Goal: Task Accomplishment & Management: Manage account settings

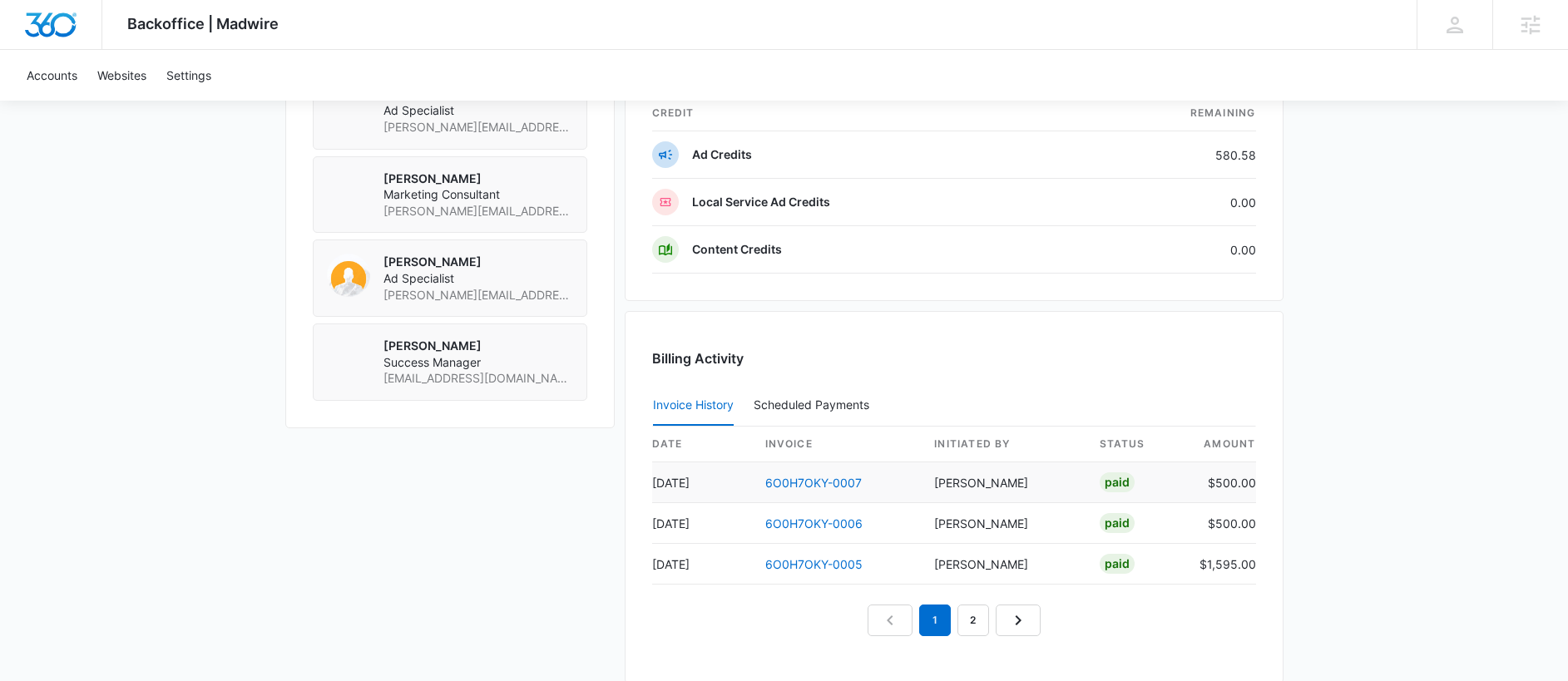
scroll to position [1157, 0]
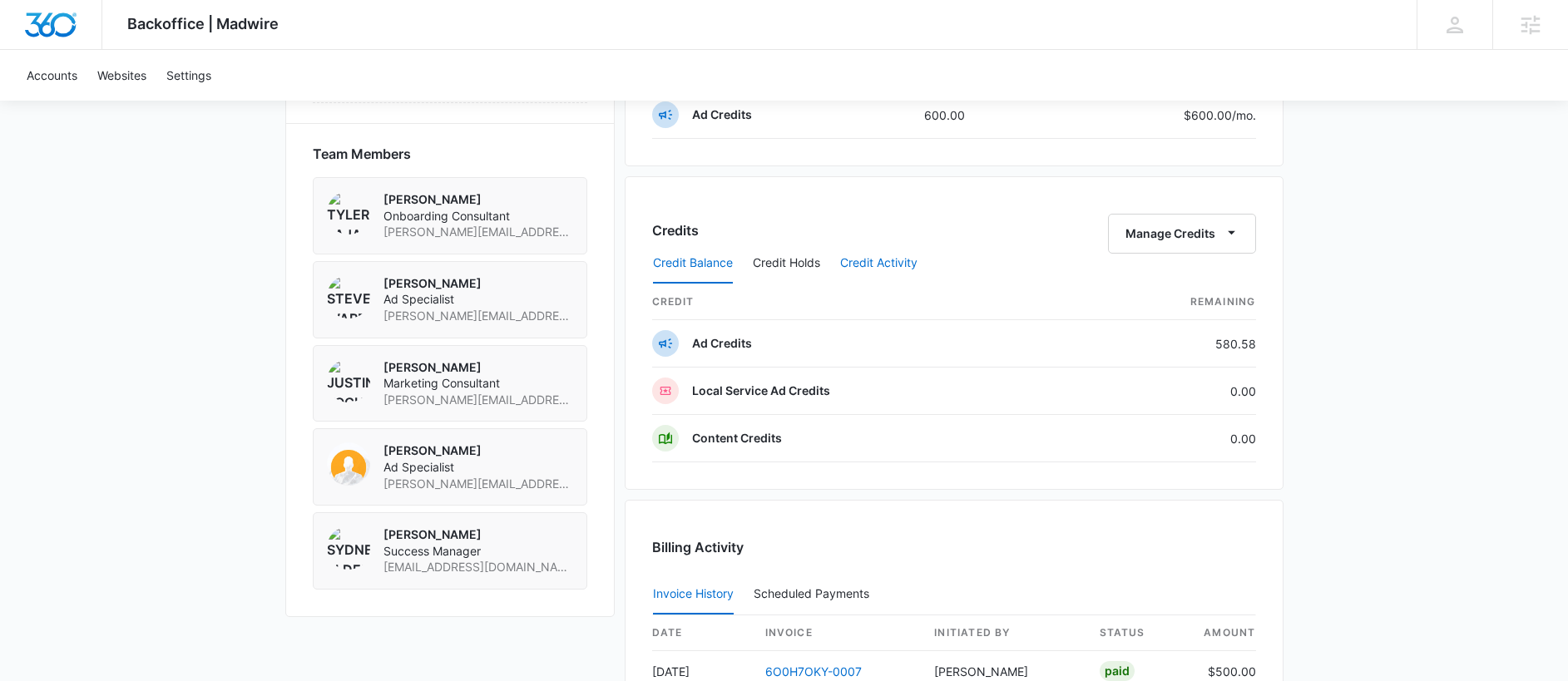
click at [883, 264] on button "Credit Activity" at bounding box center [879, 263] width 77 height 40
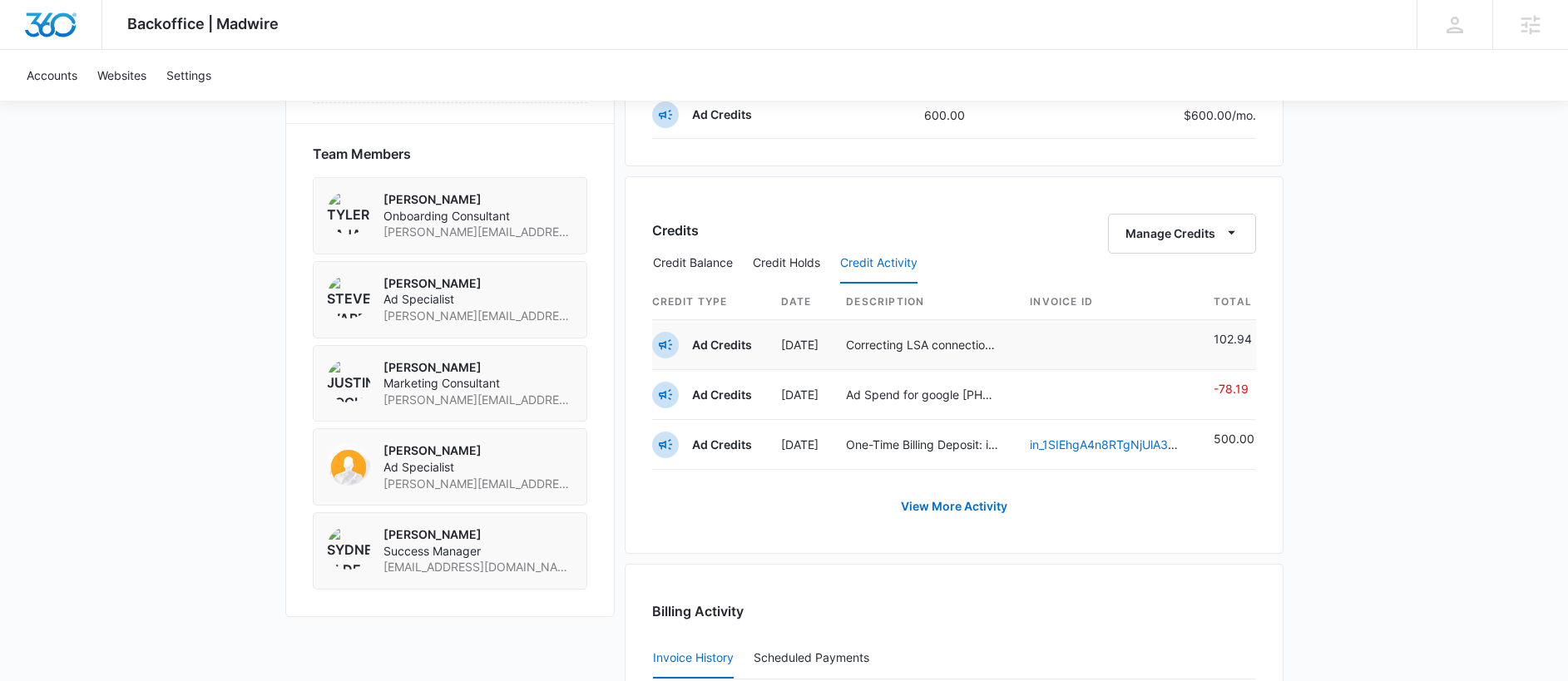
click at [935, 347] on p "Correcting LSA connection deduction" at bounding box center [922, 345] width 153 height 18
click at [957, 502] on link "View More Activity" at bounding box center [954, 506] width 140 height 40
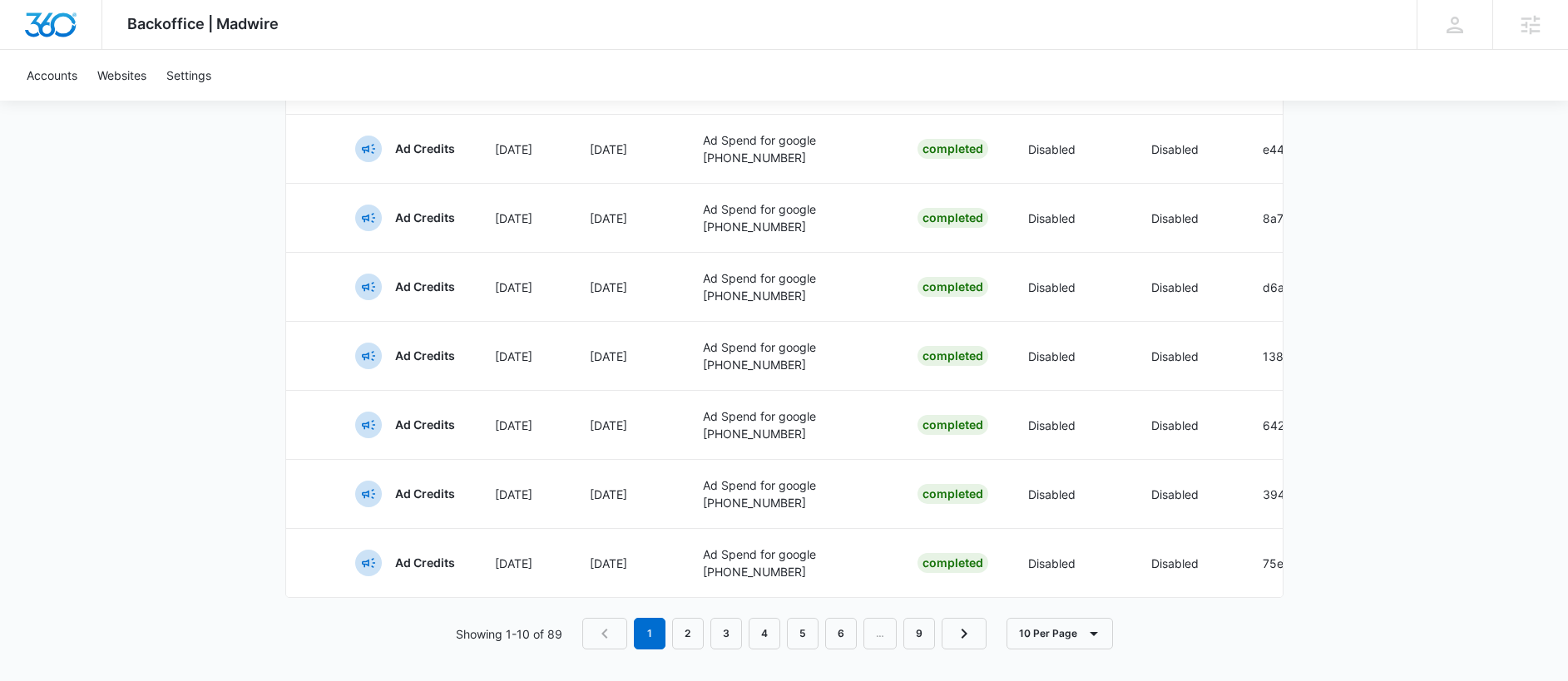
scroll to position [800, 0]
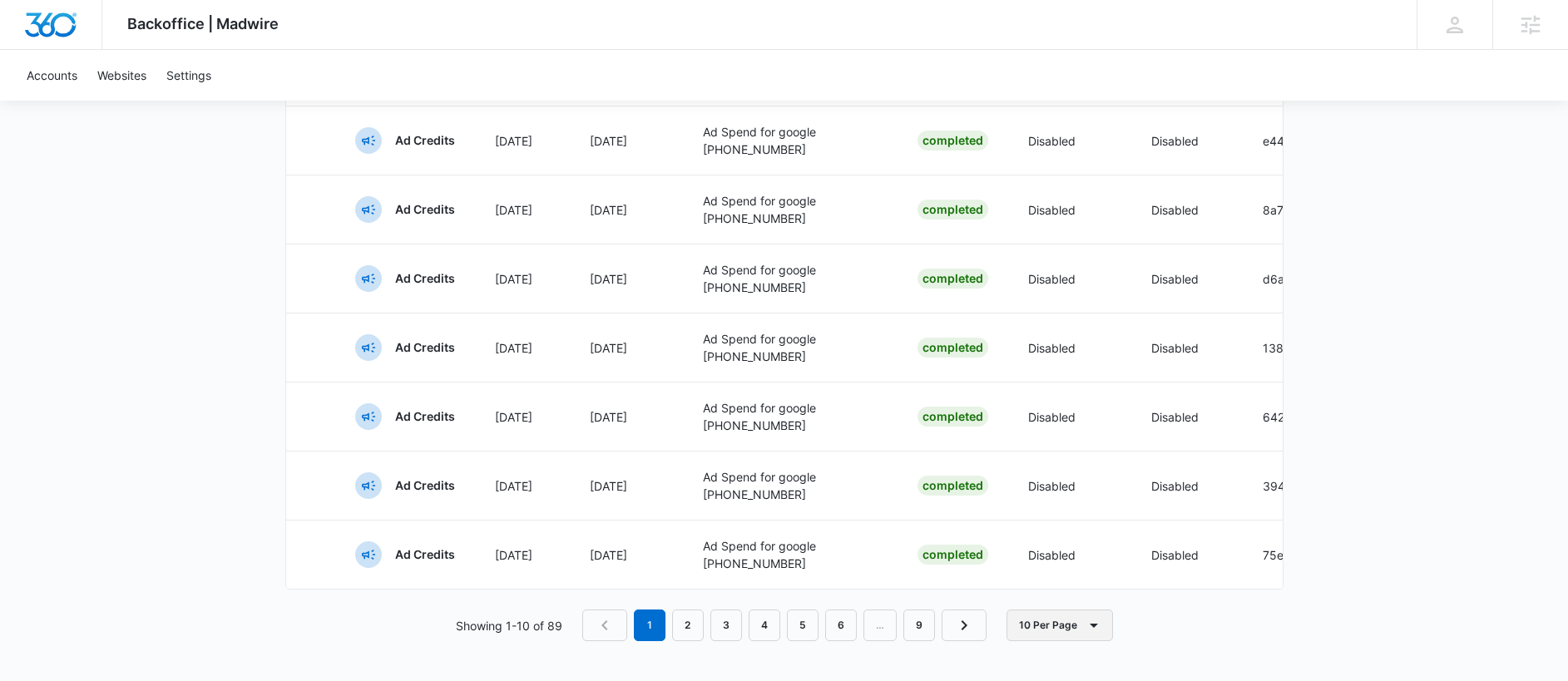
click at [1080, 625] on button "10 Per Page" at bounding box center [1059, 625] width 107 height 32
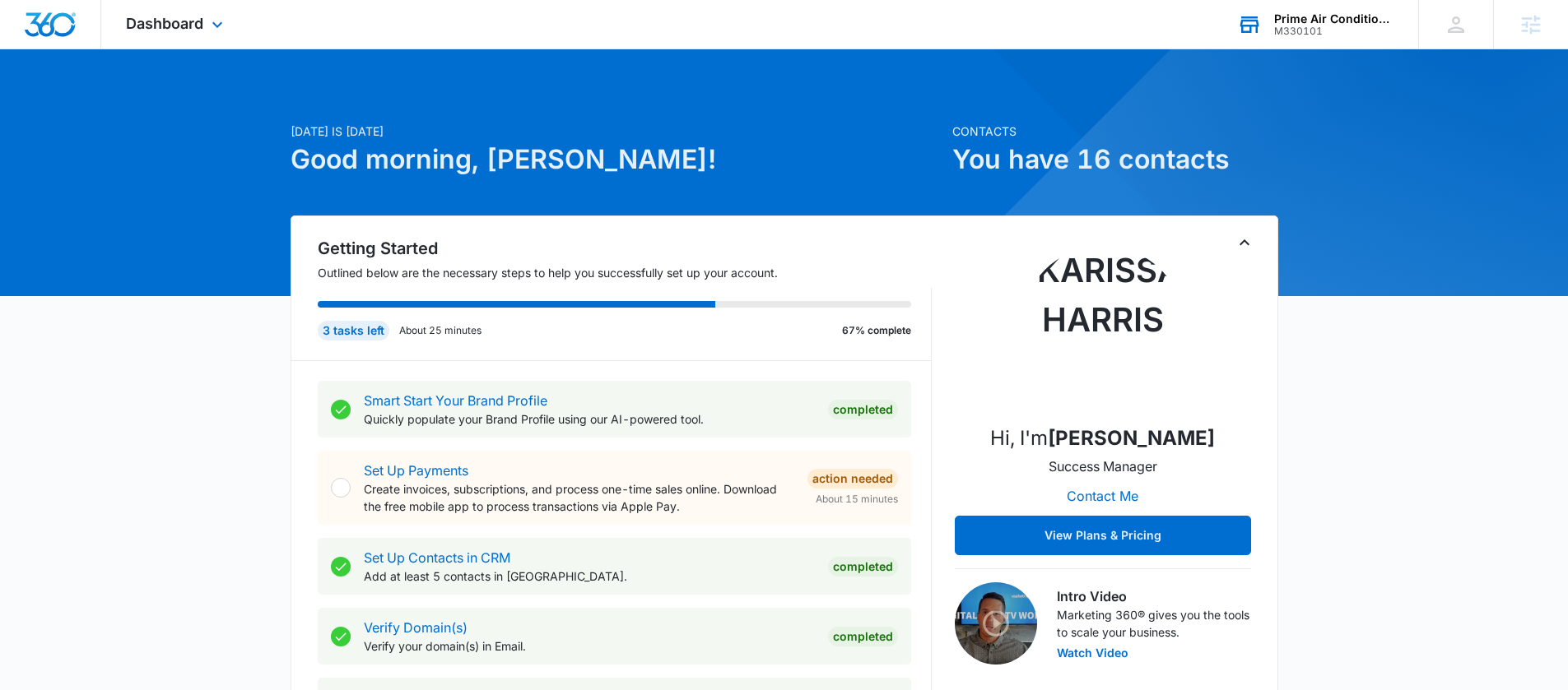
click at [1310, 14] on div "Prime Air Conditioning" at bounding box center [1334, 18] width 120 height 13
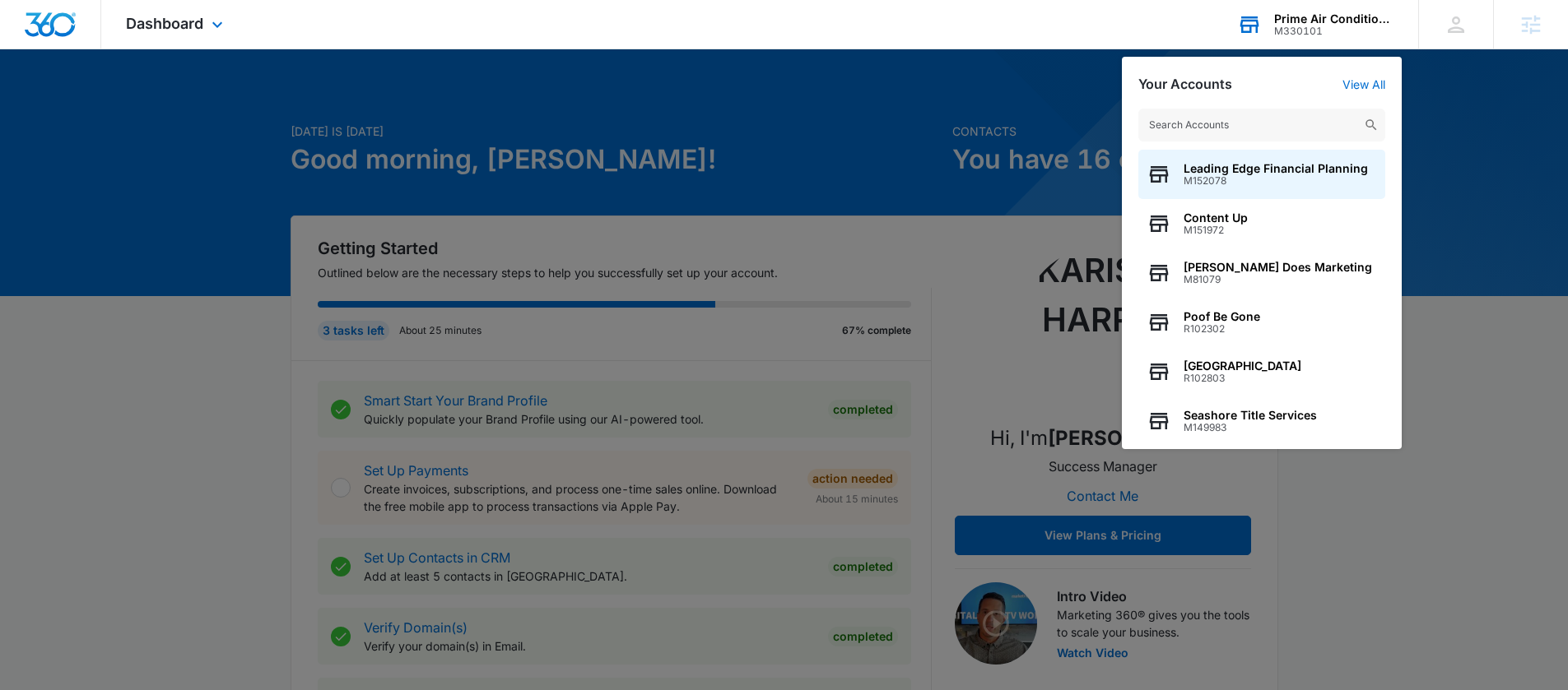
click at [1198, 127] on input "text" at bounding box center [1261, 125] width 247 height 33
type input "M321455"
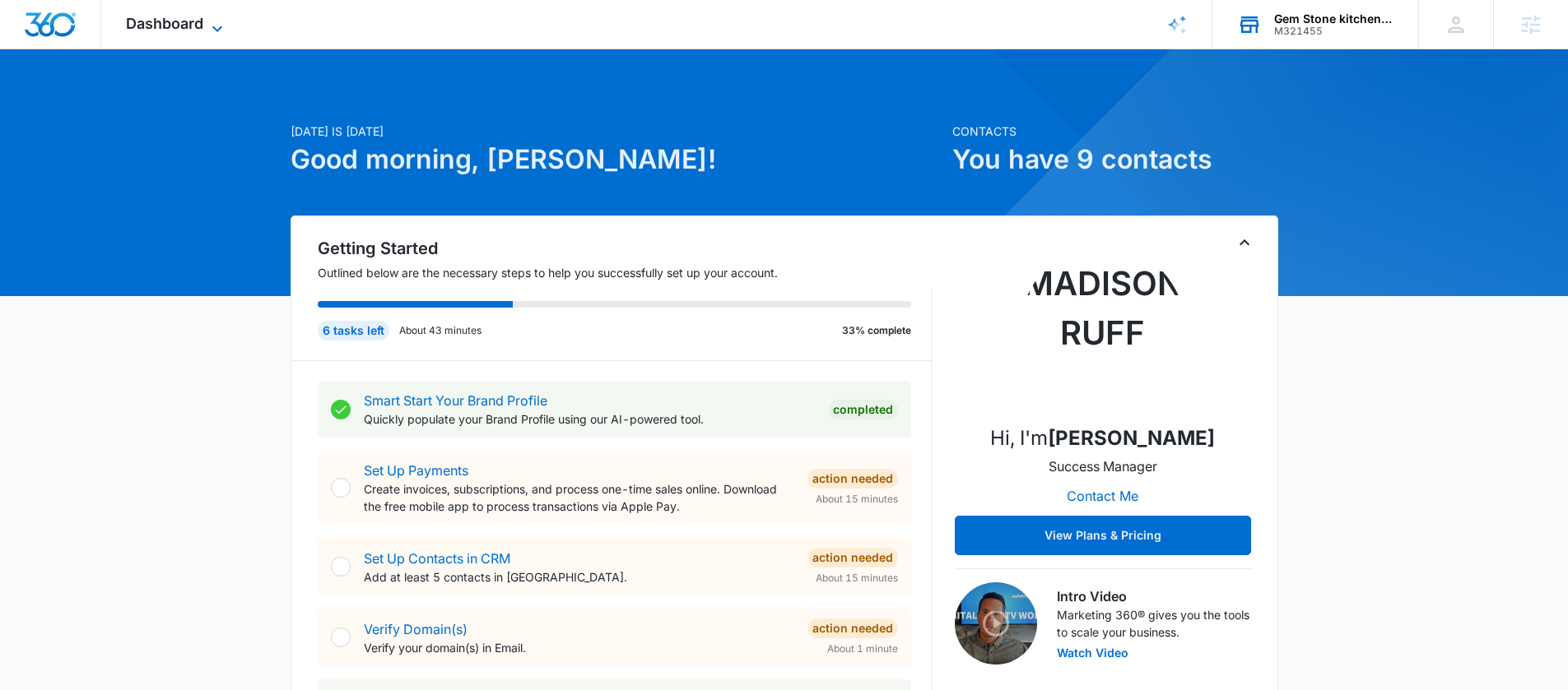
click at [211, 33] on icon at bounding box center [217, 29] width 20 height 20
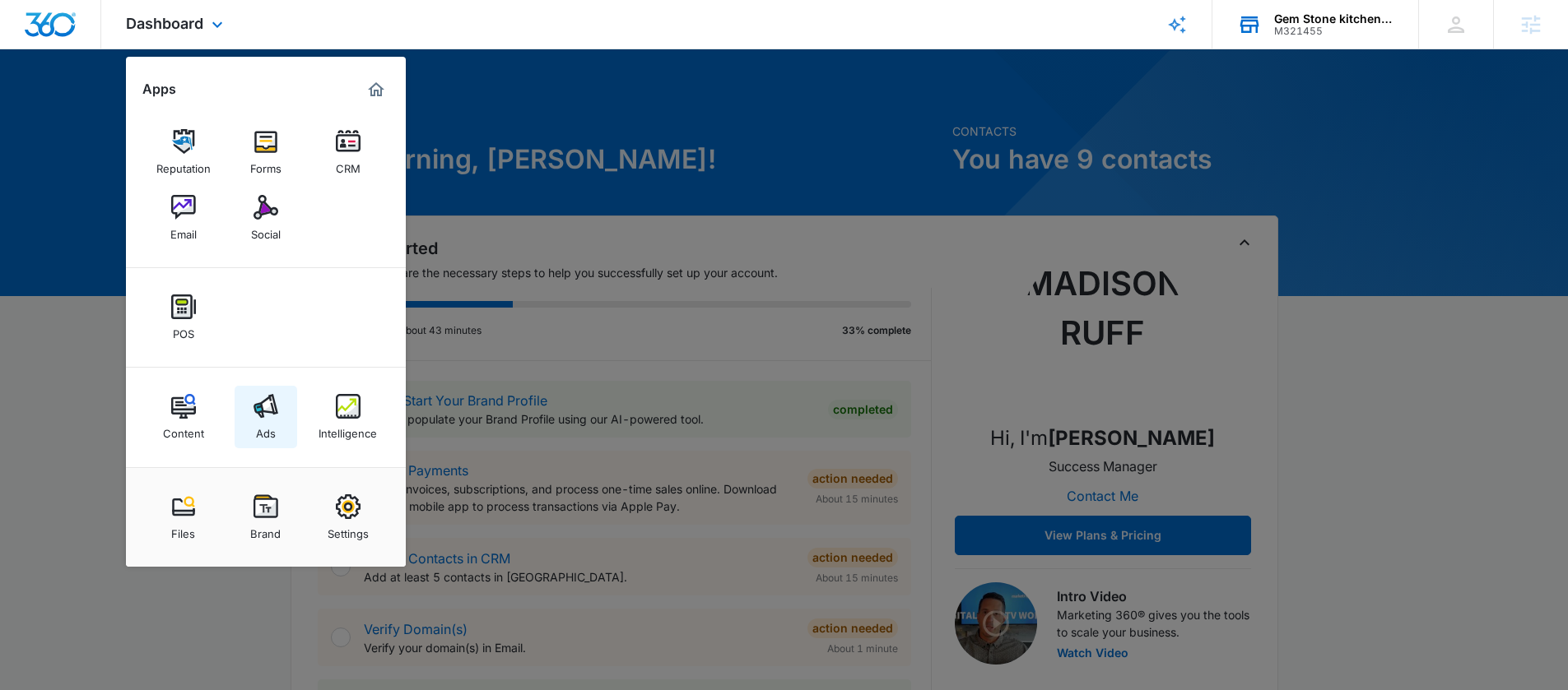
click at [267, 413] on img at bounding box center [265, 406] width 25 height 25
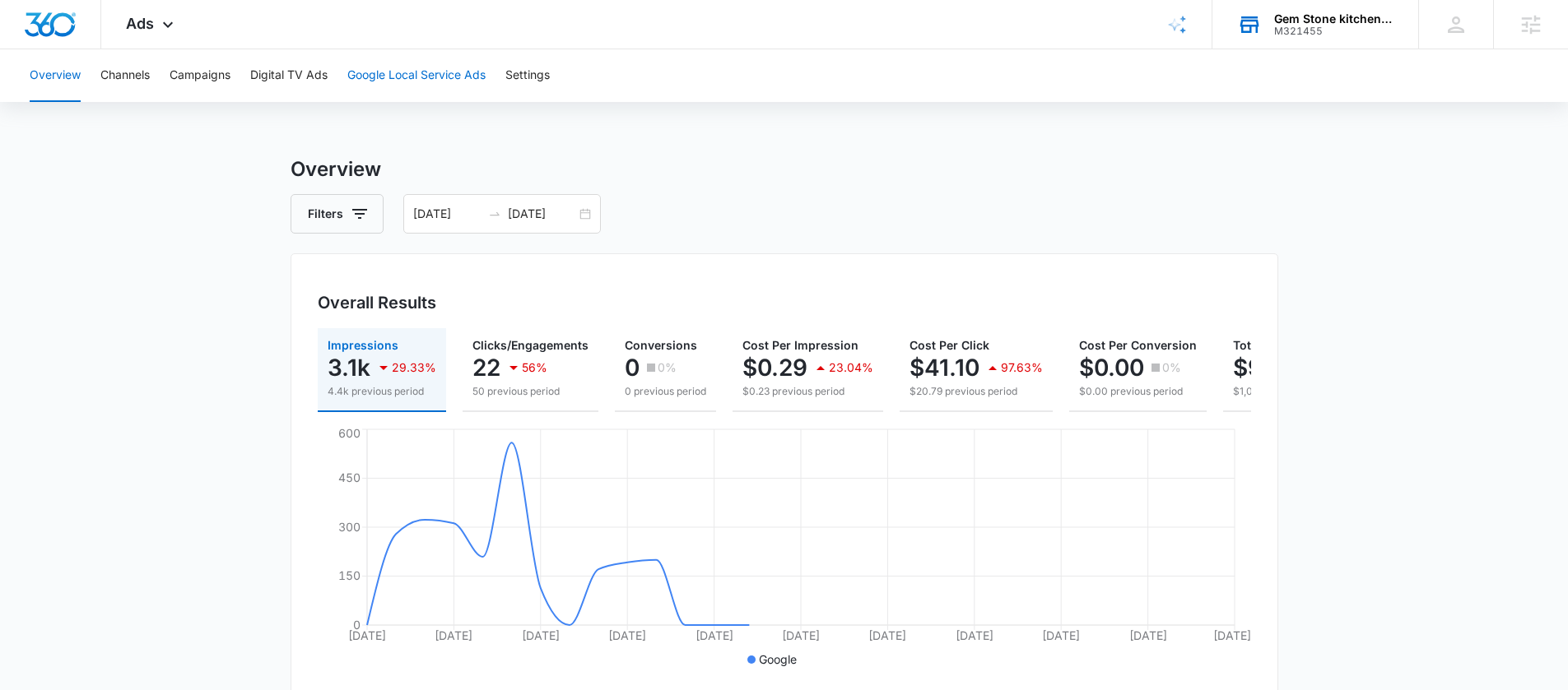
click at [424, 80] on button "Google Local Service Ads" at bounding box center [416, 75] width 138 height 52
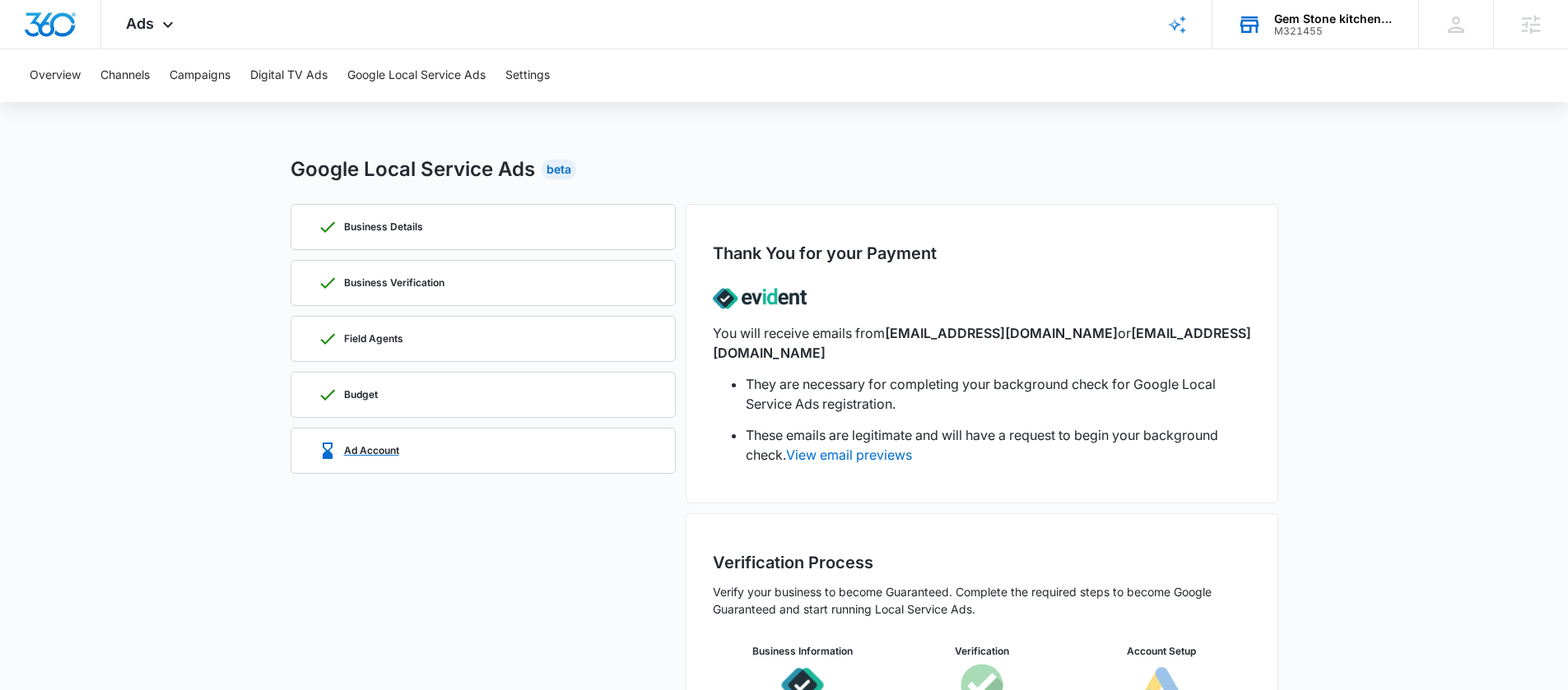
click at [394, 442] on div "Ad Account" at bounding box center [358, 451] width 82 height 20
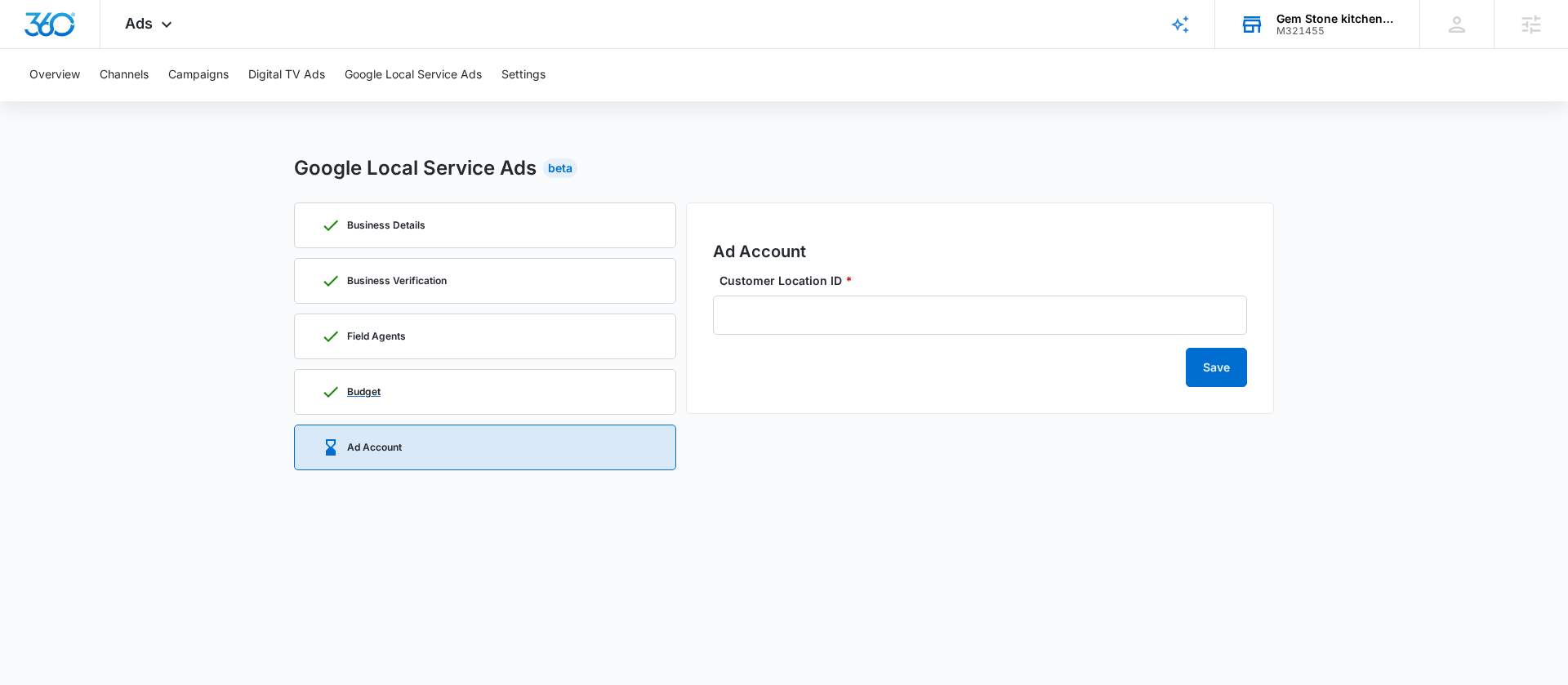
click at [440, 396] on div "Budget" at bounding box center [485, 392] width 329 height 44
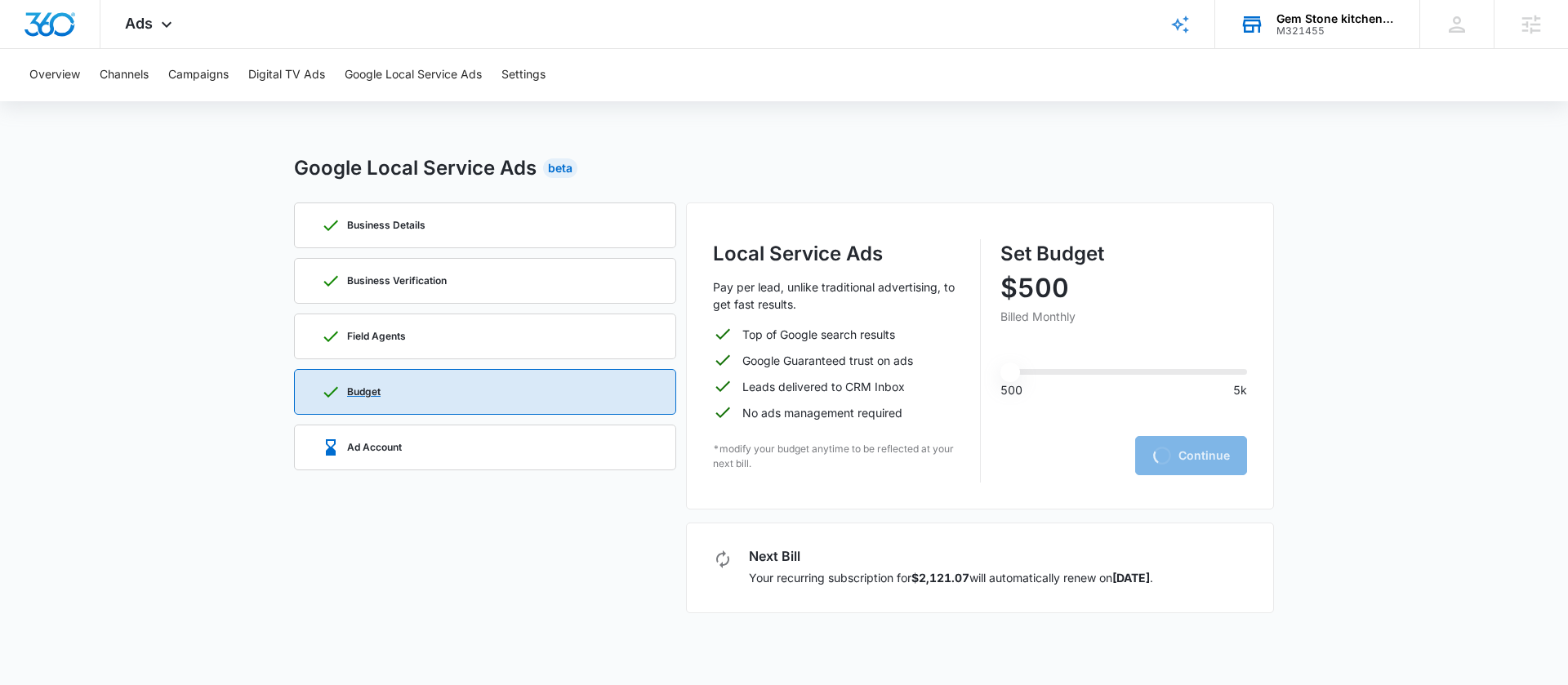
type input "500"
click at [435, 340] on div "Field Agents" at bounding box center [485, 337] width 329 height 44
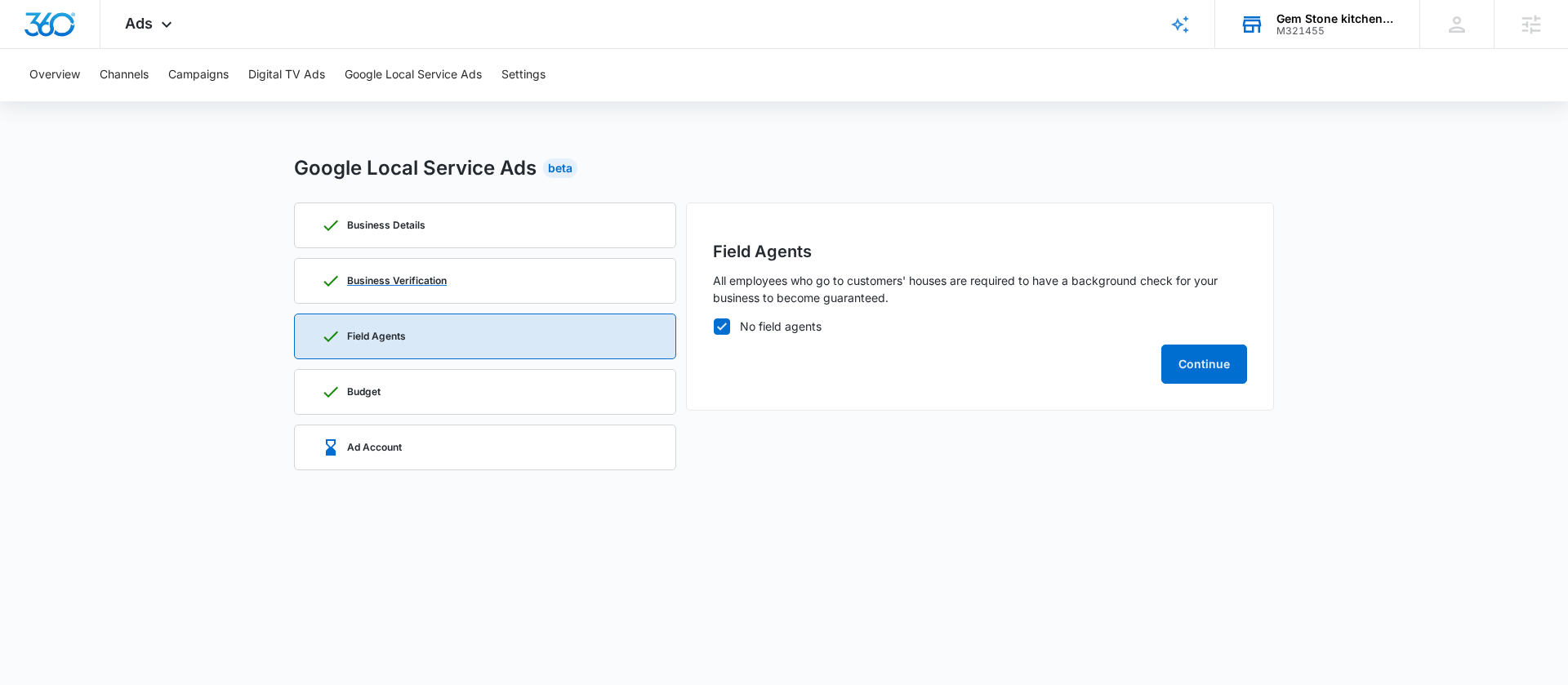
click at [443, 273] on div "Business Verification" at bounding box center [384, 281] width 126 height 20
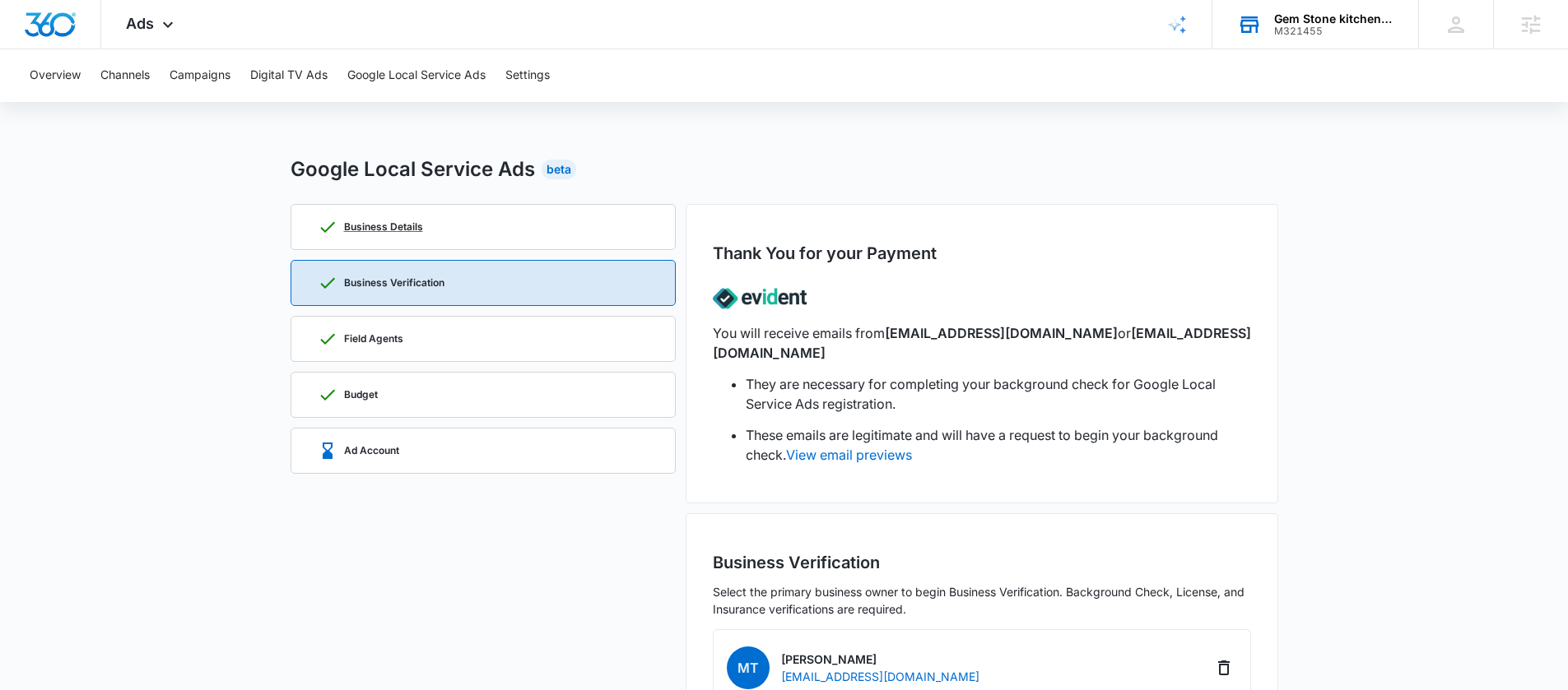
click at [500, 232] on div "Business Details" at bounding box center [482, 227] width 331 height 44
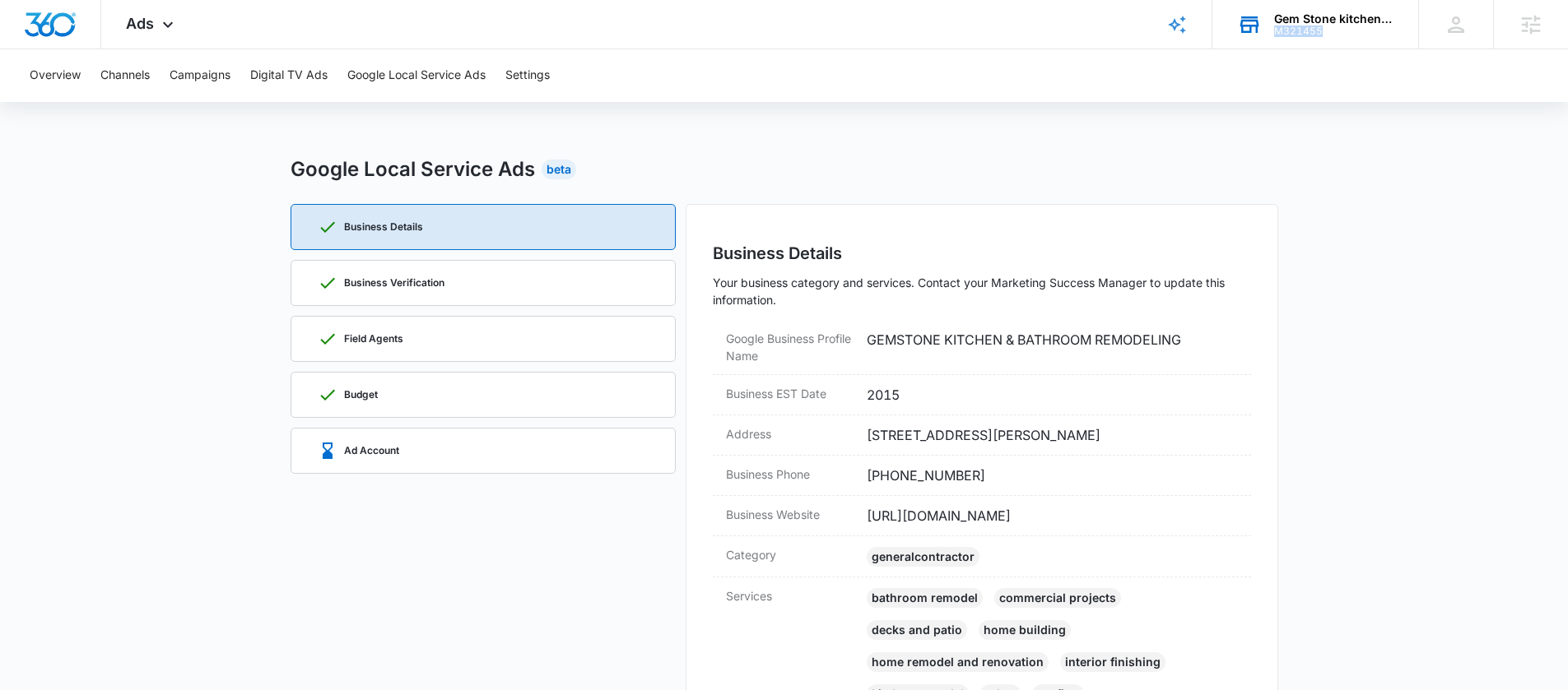
drag, startPoint x: 1340, startPoint y: 35, endPoint x: 1277, endPoint y: 35, distance: 63.0
click at [1277, 35] on div "M321455" at bounding box center [1334, 31] width 120 height 12
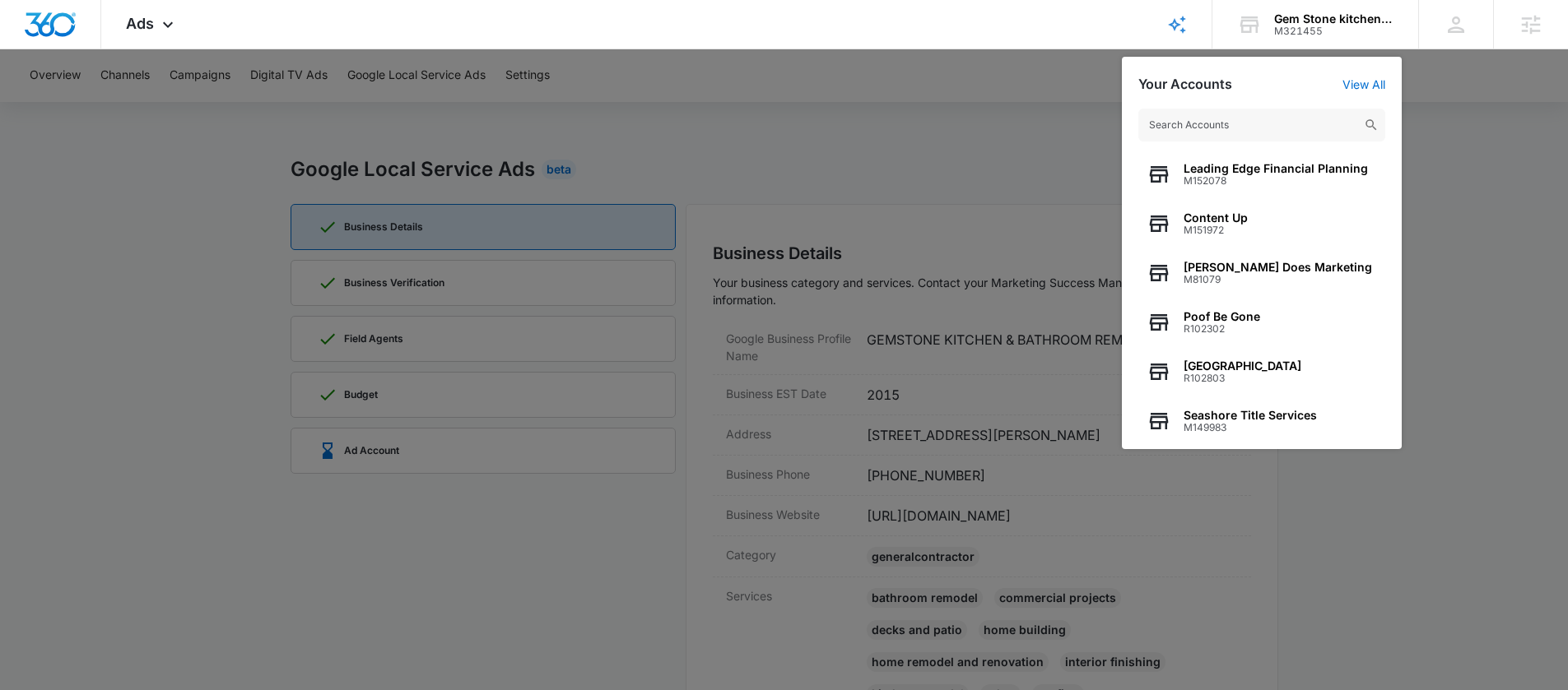
click at [941, 123] on div at bounding box center [784, 345] width 1568 height 690
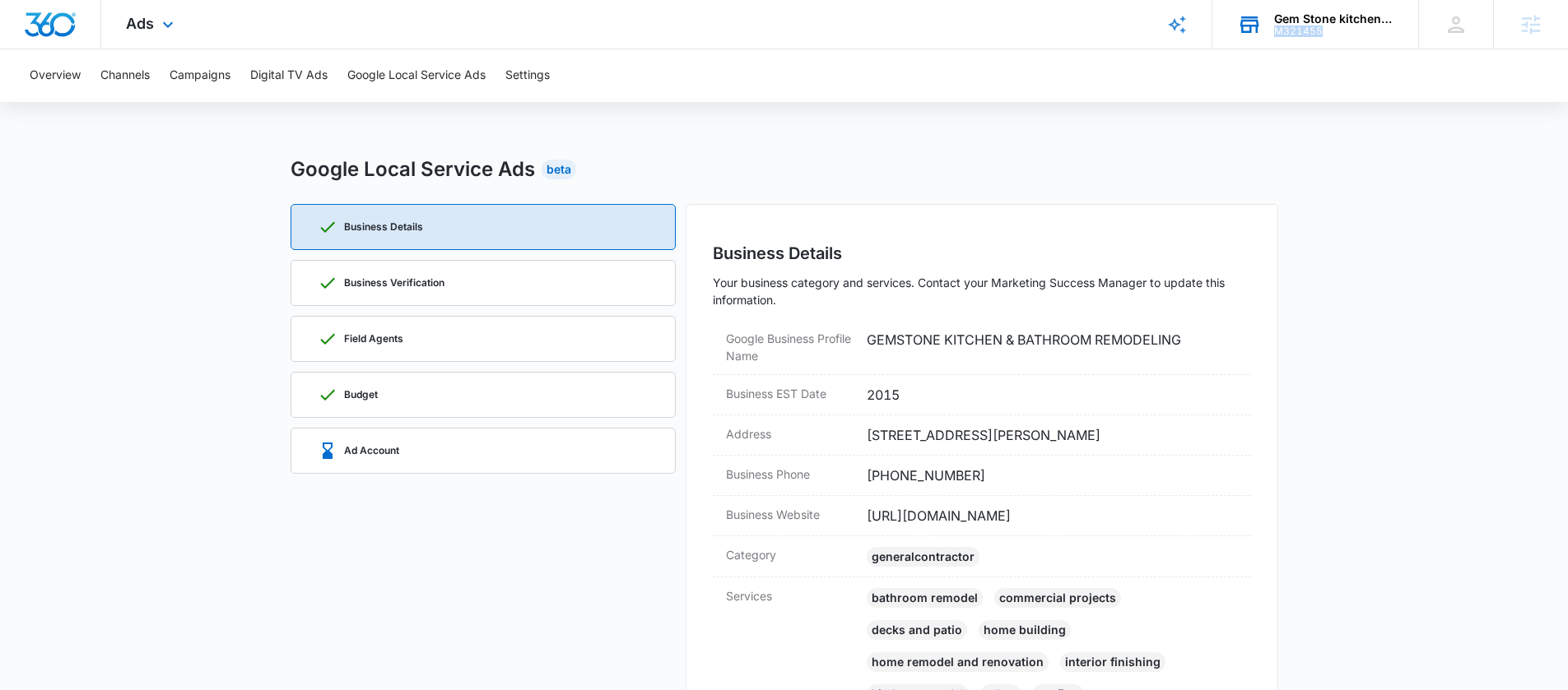
copy div "M321455"
drag, startPoint x: 1338, startPoint y: 33, endPoint x: 1268, endPoint y: 32, distance: 70.0
click at [1268, 32] on div "Gem Stone kitchen and Bathroom M321455 Your Accounts View All" at bounding box center [1315, 24] width 205 height 49
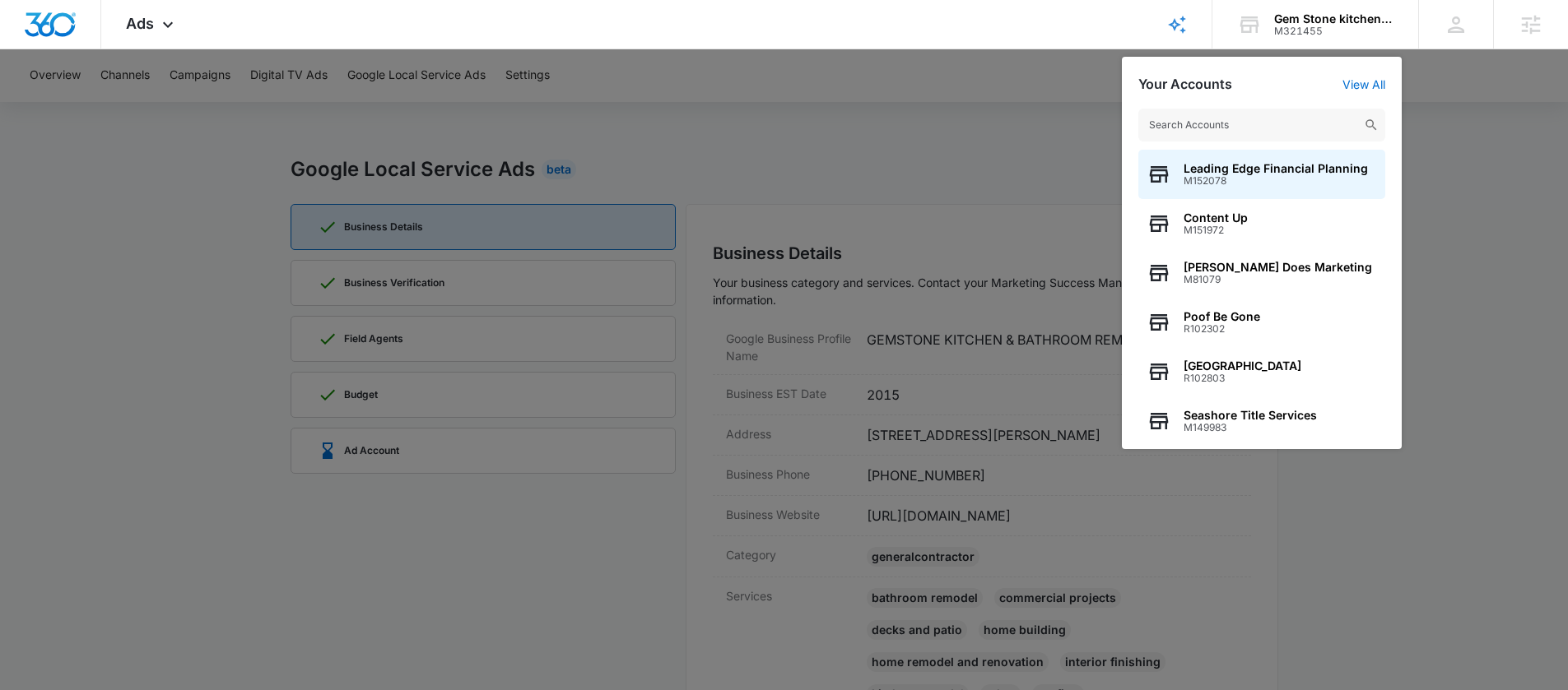
click at [911, 126] on div at bounding box center [784, 345] width 1568 height 690
